Goal: Information Seeking & Learning: Learn about a topic

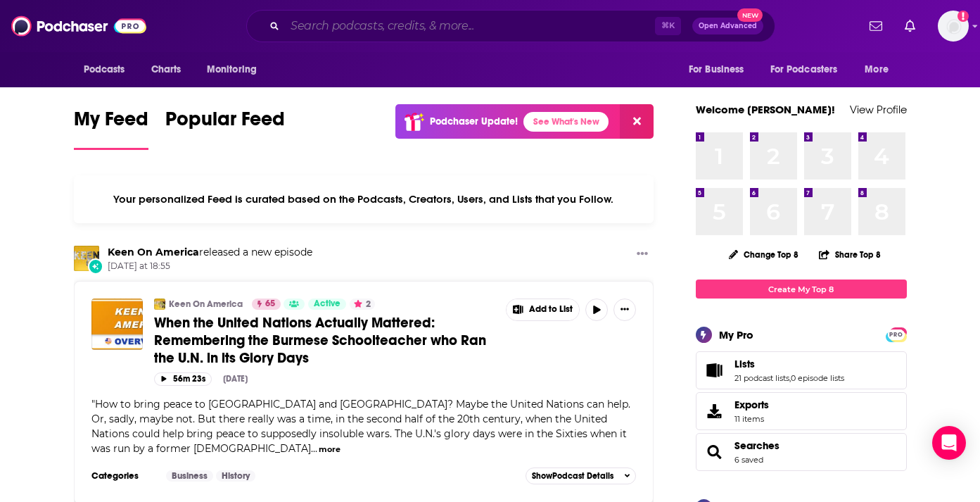
click at [409, 34] on input "Search podcasts, credits, & more..." at bounding box center [470, 26] width 370 height 23
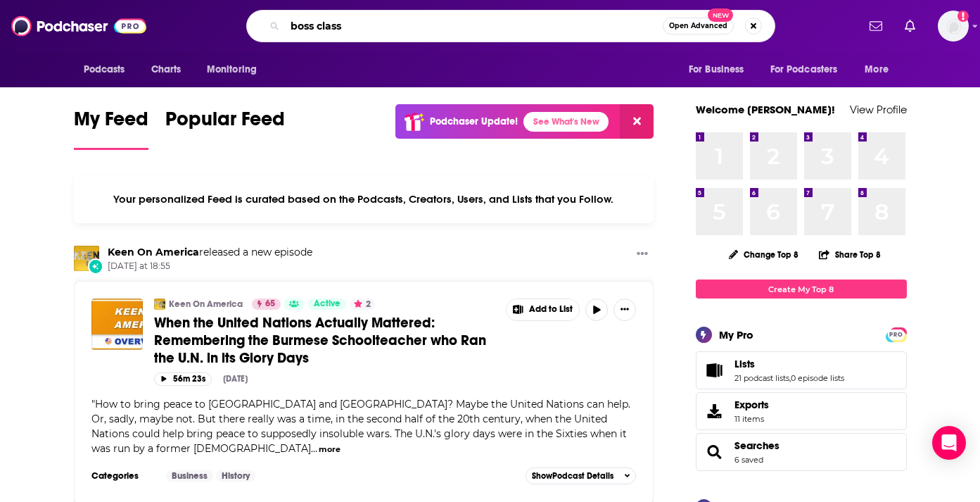
type input "boss class"
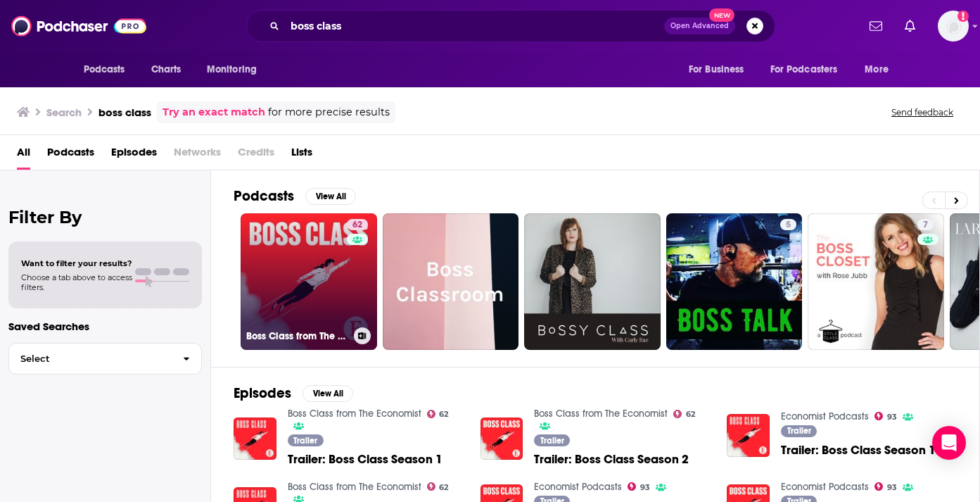
click at [312, 264] on link "62 Boss Class from The Economist" at bounding box center [309, 281] width 136 height 136
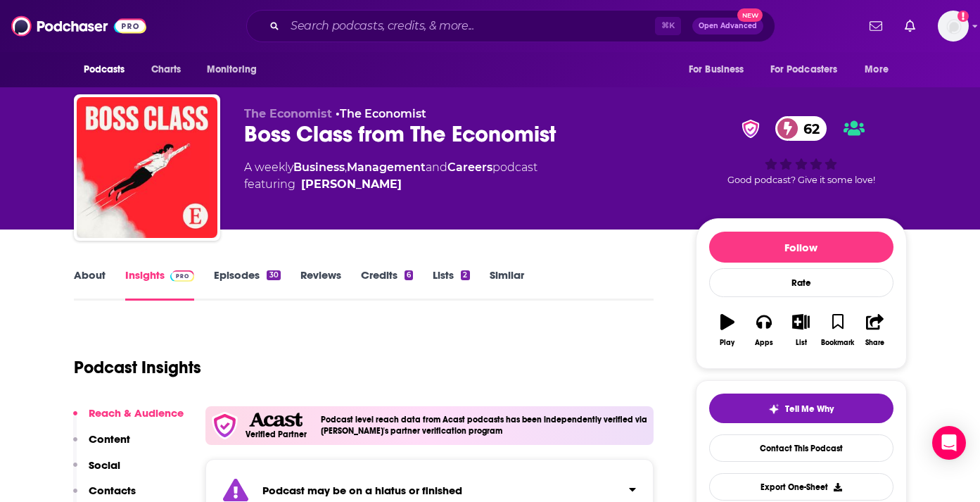
click at [91, 275] on link "About" at bounding box center [90, 284] width 32 height 32
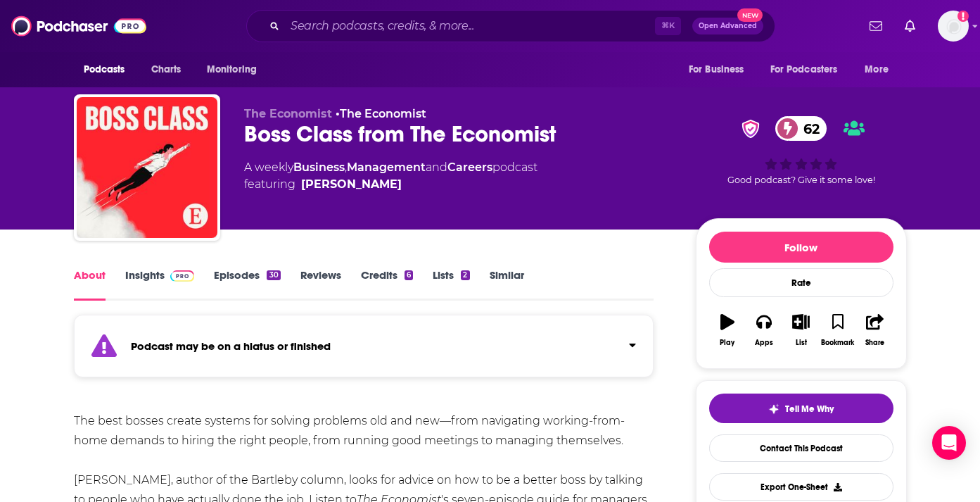
scroll to position [232, 0]
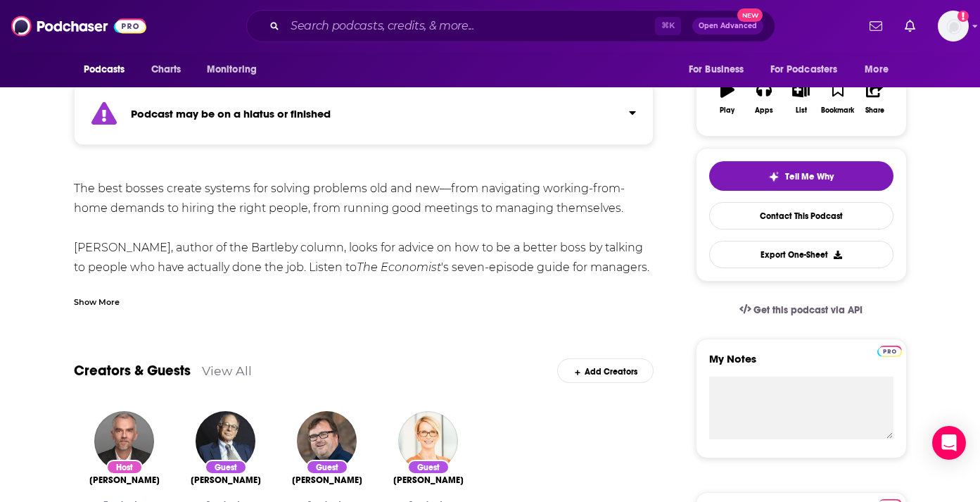
click at [99, 300] on div "Show More" at bounding box center [97, 300] width 46 height 13
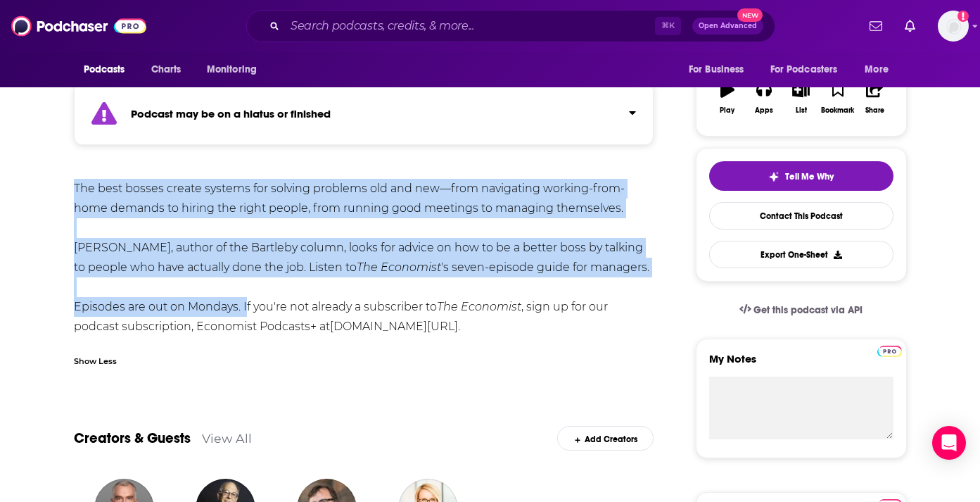
drag, startPoint x: 72, startPoint y: 185, endPoint x: 242, endPoint y: 306, distance: 208.9
copy div "The best bosses create systems for solving problems old and new—from navigating…"
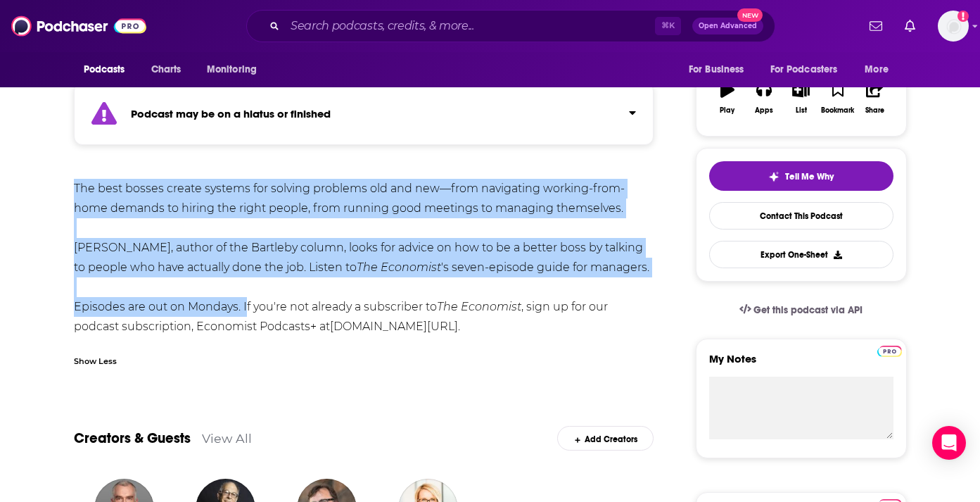
scroll to position [0, 0]
